Goal: Transaction & Acquisition: Download file/media

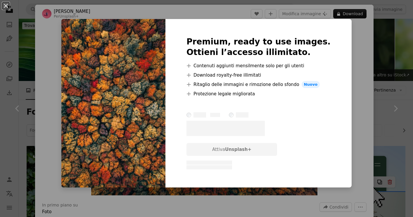
scroll to position [218, 0]
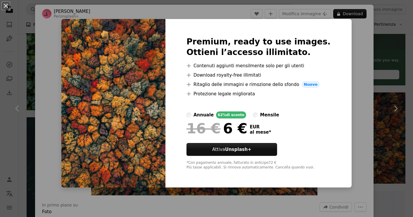
click at [354, 152] on div "An X shape Premium, ready to use images. Ottieni l’accesso illimitato. A plus s…" at bounding box center [206, 108] width 413 height 217
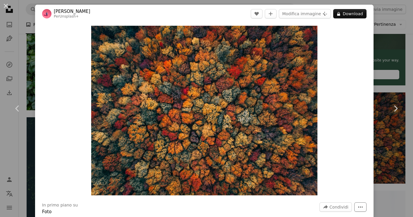
click at [358, 206] on icon "More Actions" at bounding box center [360, 206] width 5 height 5
click at [351, 159] on dialog "An X shape Chevron left Chevron right [PERSON_NAME] Per Unsplash+ A heart A plu…" at bounding box center [206, 108] width 413 height 217
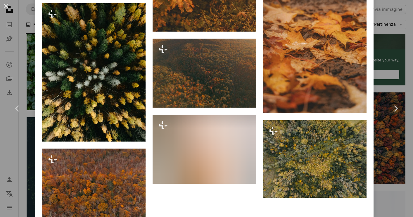
scroll to position [3137, 0]
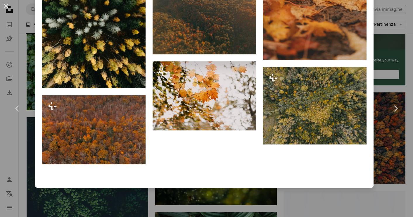
click at [386, 189] on div "An X shape Chevron left Chevron right [PERSON_NAME] Per Unsplash+ A heart A plu…" at bounding box center [206, 108] width 413 height 217
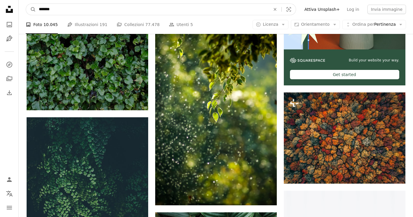
click at [104, 9] on input "*******" at bounding box center [152, 9] width 233 height 11
type input "**********"
click at [31, 9] on button "A magnifying glass" at bounding box center [31, 9] width 10 height 11
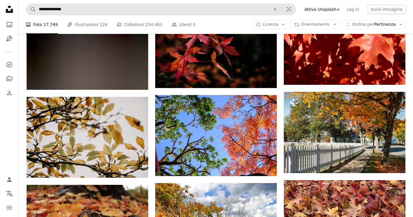
scroll to position [5461, 0]
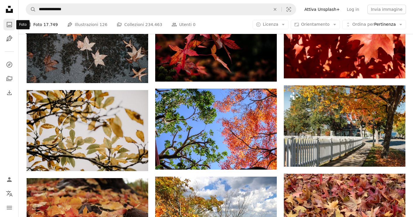
click at [11, 23] on icon "A photo" at bounding box center [9, 24] width 7 height 7
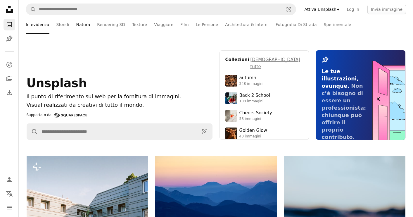
click at [78, 26] on link "Natura" at bounding box center [83, 24] width 14 height 19
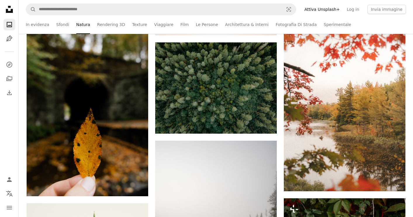
scroll to position [683, 0]
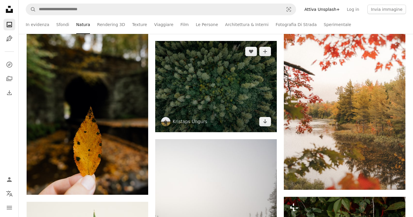
click at [231, 69] on img at bounding box center [216, 86] width 122 height 91
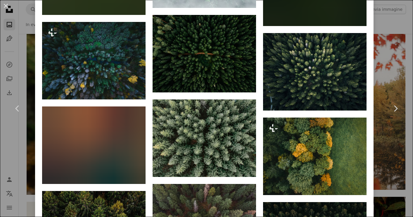
scroll to position [1514, 0]
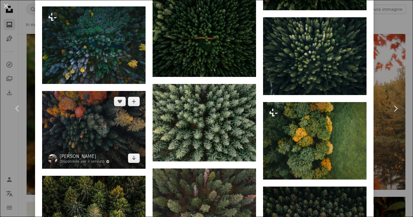
click at [120, 128] on img at bounding box center [93, 130] width 103 height 78
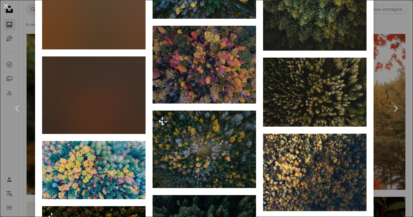
scroll to position [1420, 0]
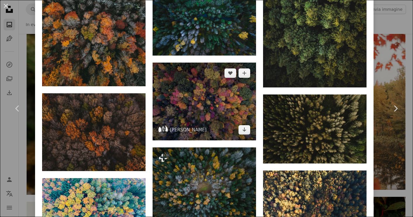
click at [211, 97] on img at bounding box center [204, 102] width 103 height 78
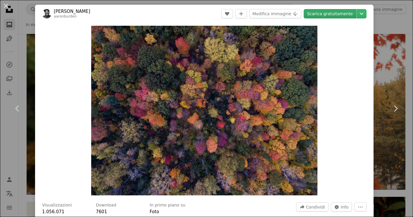
click at [334, 14] on link "Scarica gratuitamente" at bounding box center [330, 13] width 53 height 9
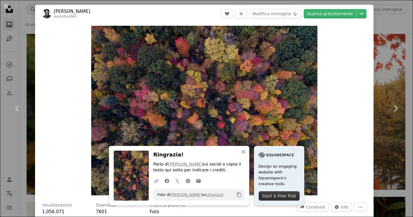
click at [380, 56] on div "An X shape Chevron left Chevron right [PERSON_NAME] aaronburden A heart A plus …" at bounding box center [206, 108] width 413 height 217
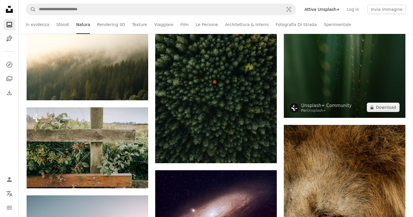
scroll to position [2673, 0]
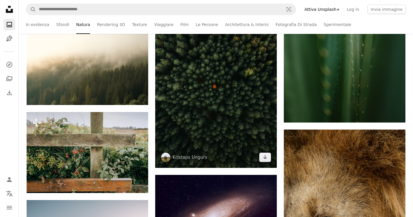
click at [249, 105] on img at bounding box center [216, 86] width 122 height 162
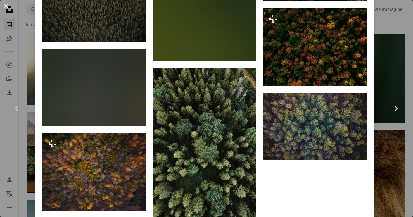
scroll to position [2976, 0]
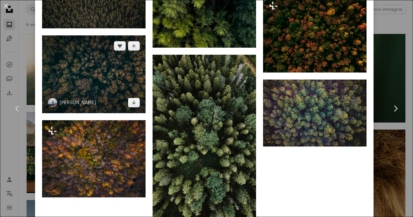
click at [106, 70] on img at bounding box center [93, 74] width 103 height 78
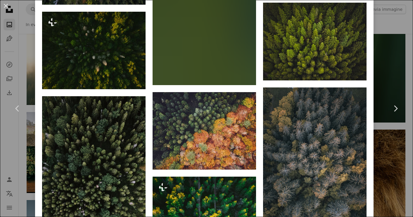
scroll to position [2911, 0]
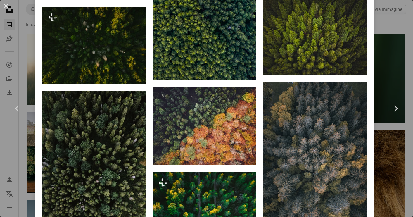
click at [390, 63] on div "An X shape Chevron left Chevron right [PERSON_NAME] kieranosborn A heart A plus…" at bounding box center [206, 108] width 413 height 217
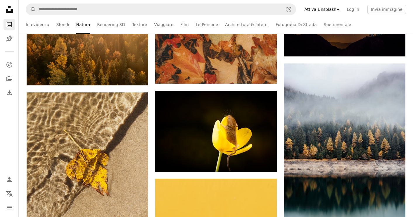
scroll to position [11539, 0]
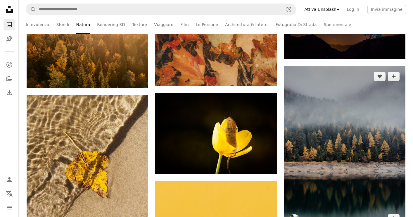
click at [339, 117] on img at bounding box center [345, 148] width 122 height 164
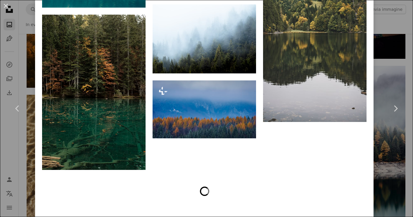
scroll to position [3532, 0]
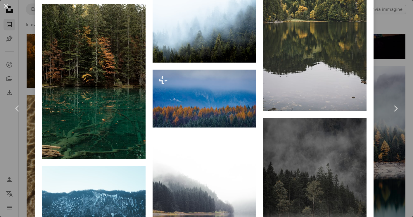
click at [388, 189] on div "An X shape Chevron left Chevron right [PERSON_NAME] samferrara A heart A plus s…" at bounding box center [206, 108] width 413 height 217
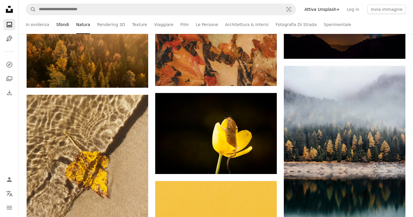
click at [62, 23] on link "Sfondi" at bounding box center [62, 24] width 13 height 19
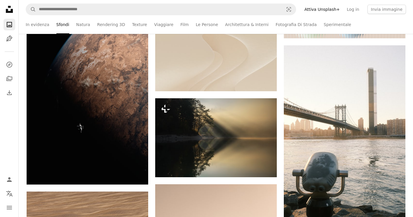
scroll to position [14974, 0]
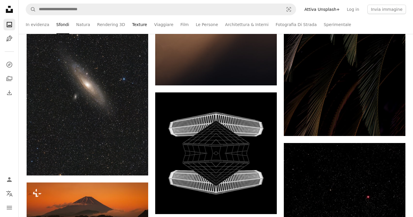
click at [135, 25] on link "Texture" at bounding box center [139, 24] width 15 height 19
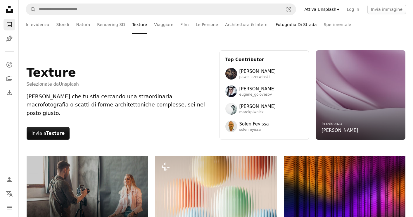
click at [280, 27] on link "Fotografia Di Strada" at bounding box center [296, 24] width 41 height 19
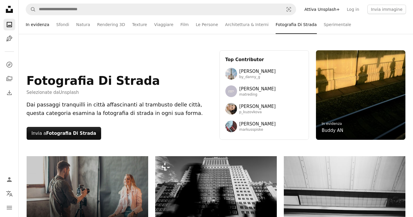
click at [40, 24] on link "In evidenza" at bounding box center [38, 24] width 24 height 19
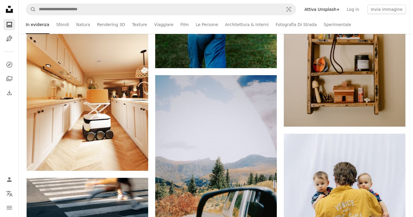
scroll to position [9012, 0]
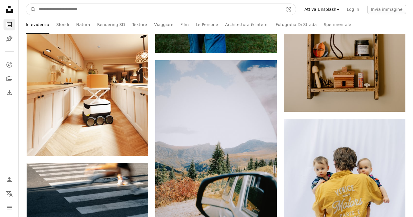
click at [96, 9] on input "Trova visual in tutto il sito" at bounding box center [159, 9] width 246 height 11
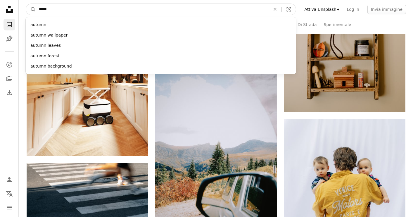
type input "******"
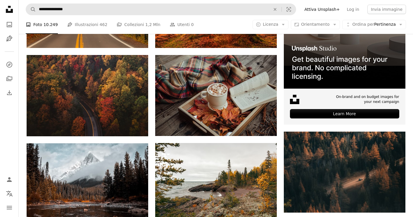
scroll to position [181, 0]
